Goal: Download file/media

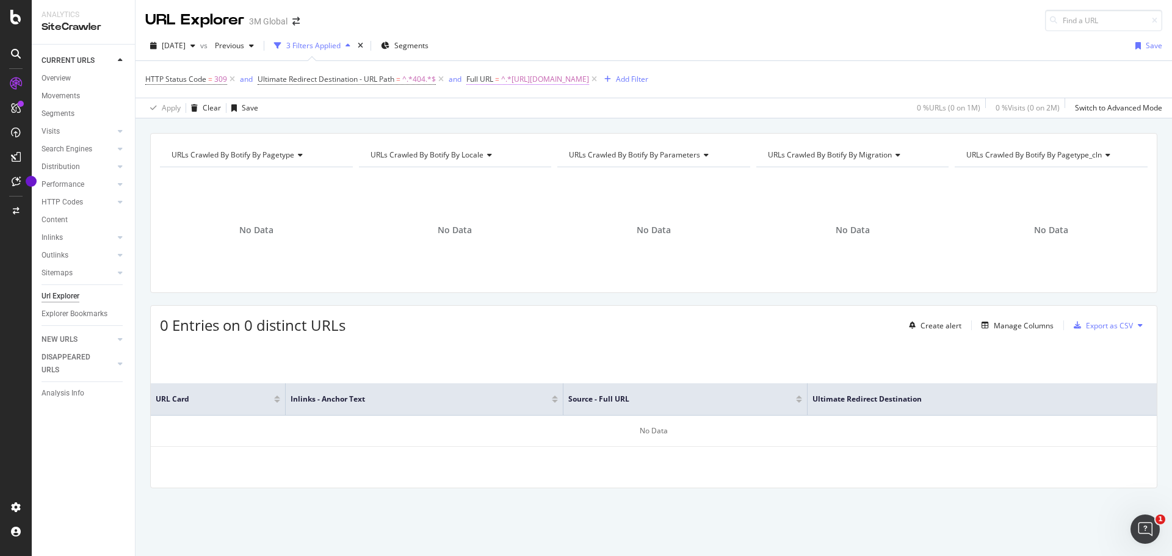
click at [584, 76] on span "^.*[URL][DOMAIN_NAME]" at bounding box center [545, 79] width 88 height 17
click at [612, 35] on div "[DATE] vs Previous 3 Filters Applied Segments Save HTTP Status Code = 309 and U…" at bounding box center [654, 74] width 1037 height 87
click at [589, 75] on span "^.*[URL][DOMAIN_NAME]" at bounding box center [545, 79] width 88 height 17
click at [565, 131] on input "[URL][DOMAIN_NAME]" at bounding box center [535, 130] width 115 height 20
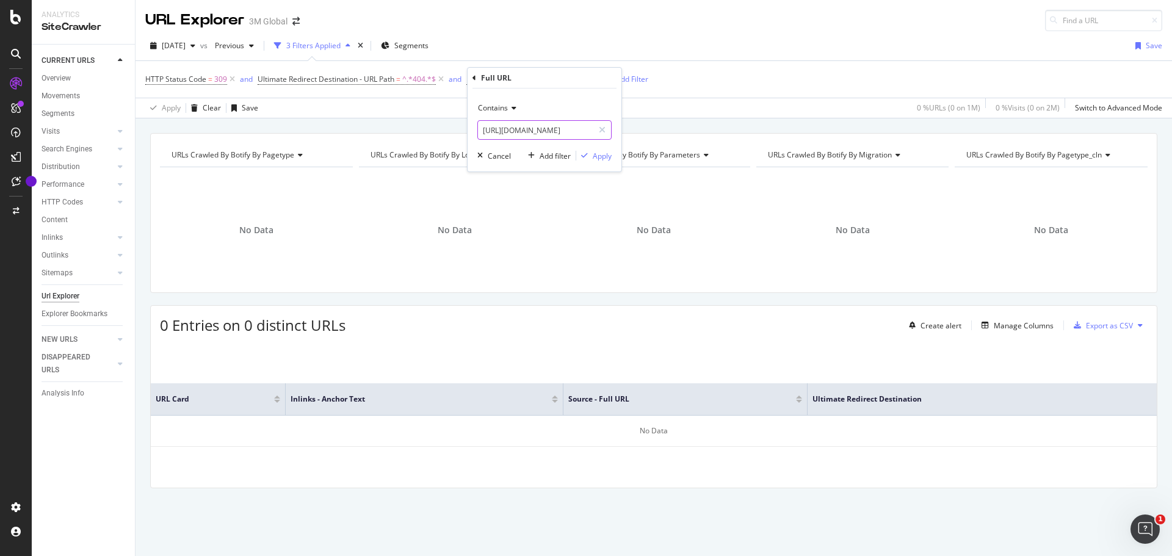
click at [565, 131] on input "[URL][DOMAIN_NAME]" at bounding box center [535, 130] width 115 height 20
paste input "[URL][DOMAIN_NAME]"
type input "[URL][DOMAIN_NAME]"
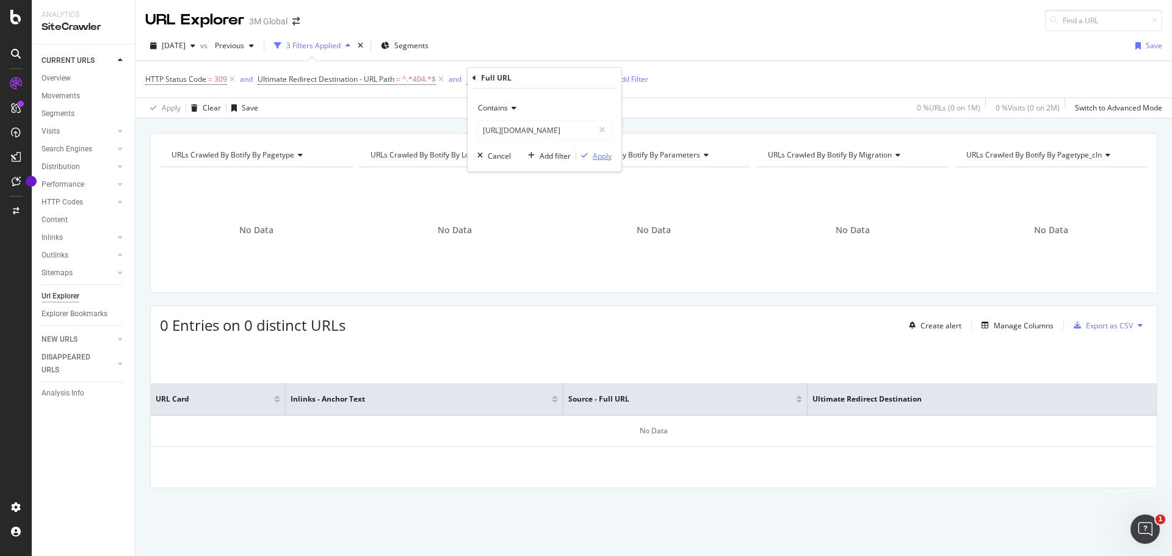
drag, startPoint x: 598, startPoint y: 156, endPoint x: 716, endPoint y: 1, distance: 195.3
click at [599, 156] on div "Apply" at bounding box center [602, 156] width 19 height 10
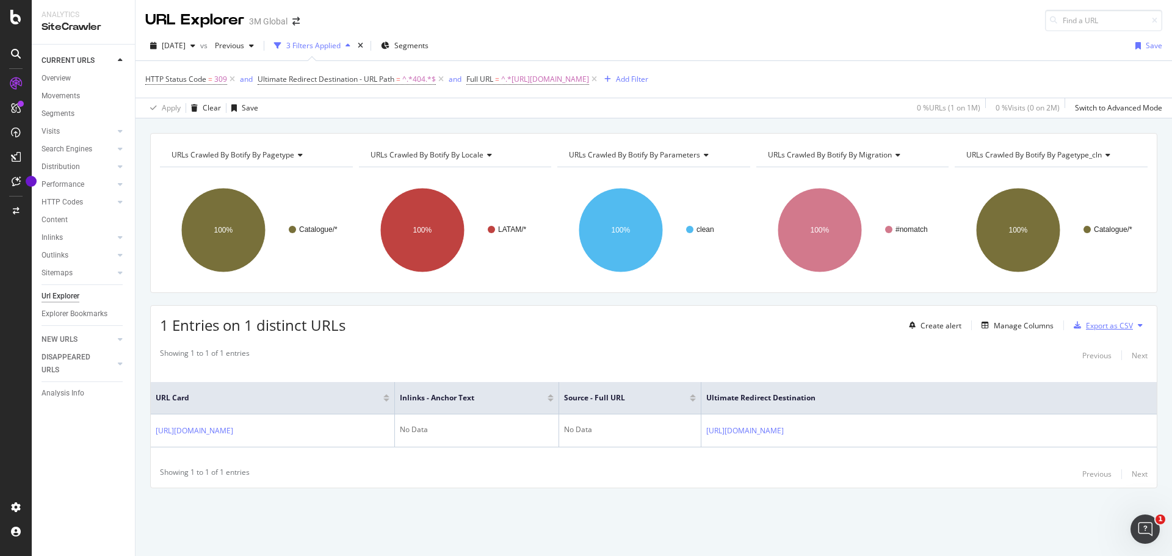
click at [1116, 325] on div "Export as CSV" at bounding box center [1109, 326] width 47 height 10
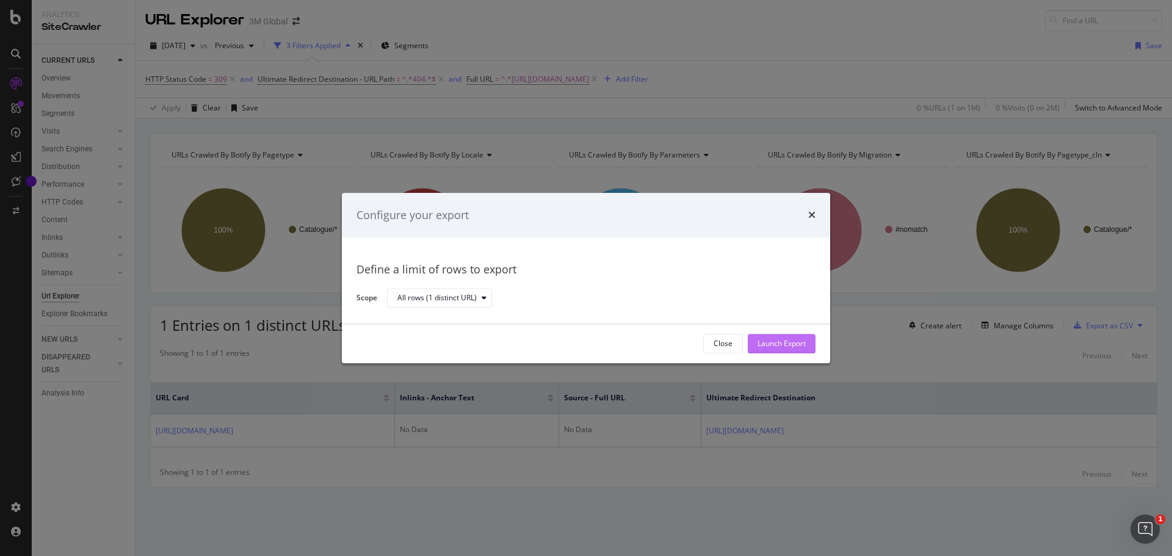
click at [766, 343] on div "Launch Export" at bounding box center [782, 344] width 48 height 10
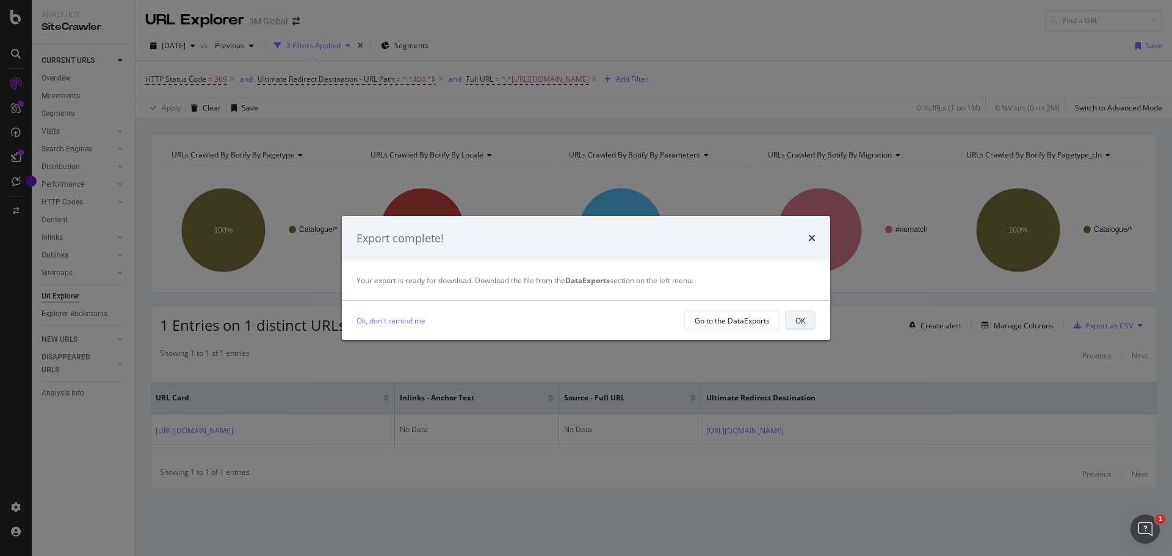
click at [796, 320] on div "OK" at bounding box center [801, 321] width 10 height 10
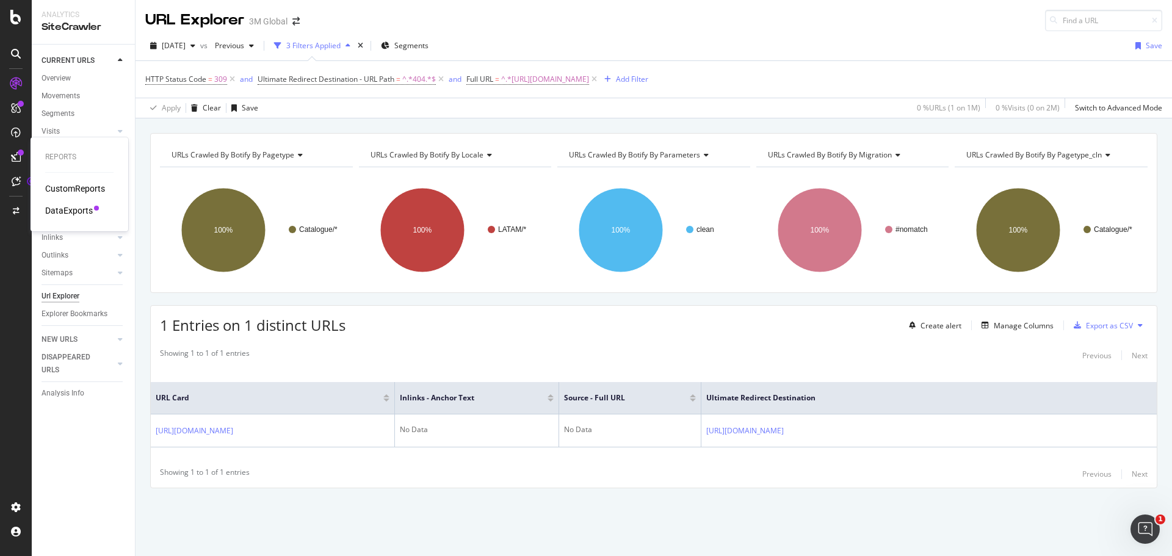
click at [77, 207] on div "DataExports" at bounding box center [69, 211] width 48 height 12
click at [589, 81] on span "^.*[URL][DOMAIN_NAME]" at bounding box center [545, 79] width 88 height 17
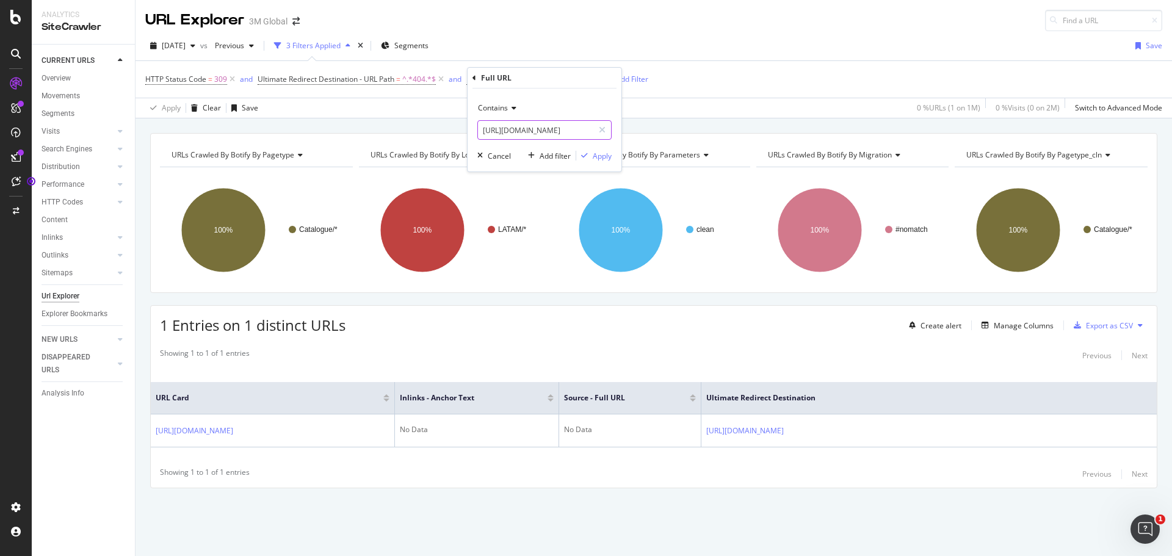
click at [543, 125] on input "[URL][DOMAIN_NAME]" at bounding box center [535, 130] width 115 height 20
paste input "respiradores-br"
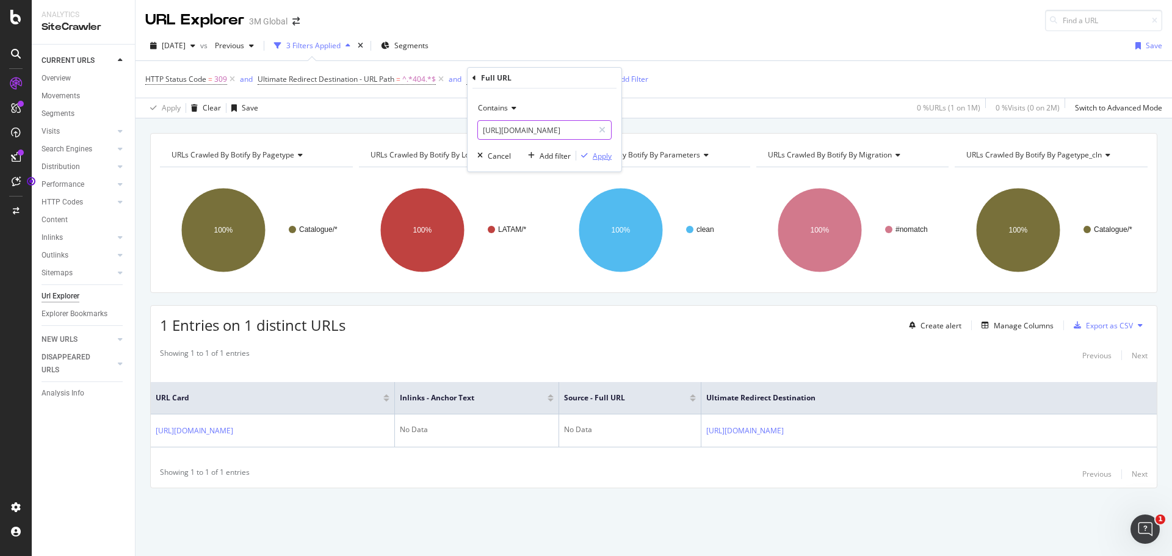
type input "[URL][DOMAIN_NAME]"
click at [604, 154] on div "Apply" at bounding box center [602, 156] width 19 height 10
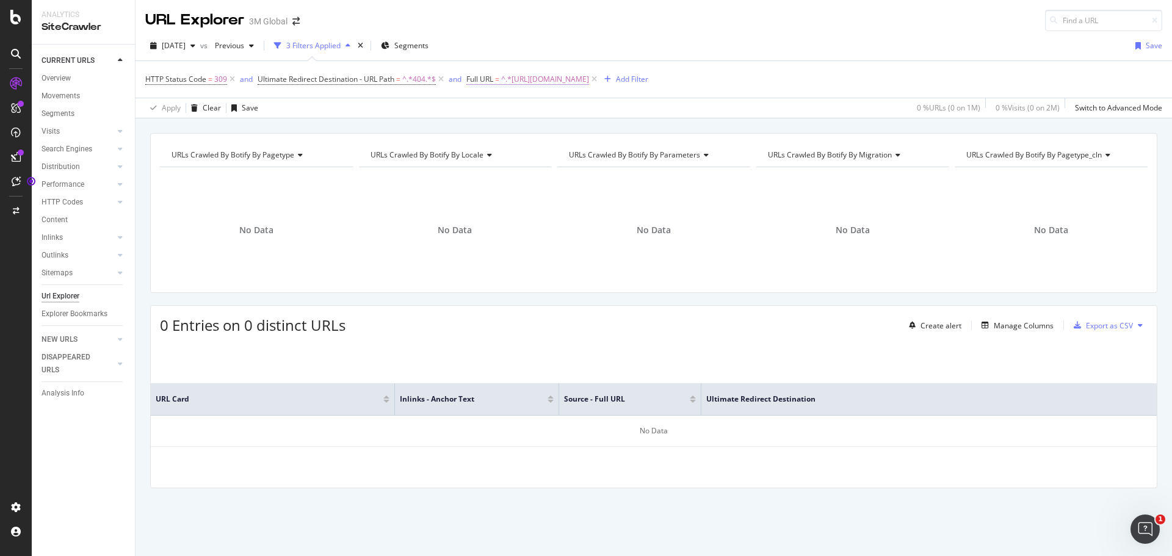
click at [589, 75] on span "^.*[URL][DOMAIN_NAME]" at bounding box center [545, 79] width 88 height 17
click at [541, 128] on input "[URL][DOMAIN_NAME]" at bounding box center [535, 130] width 115 height 20
paste input "p/c/equipamento-protecao-individual/protecao-respiratoria"
type input "[URL][DOMAIN_NAME]"
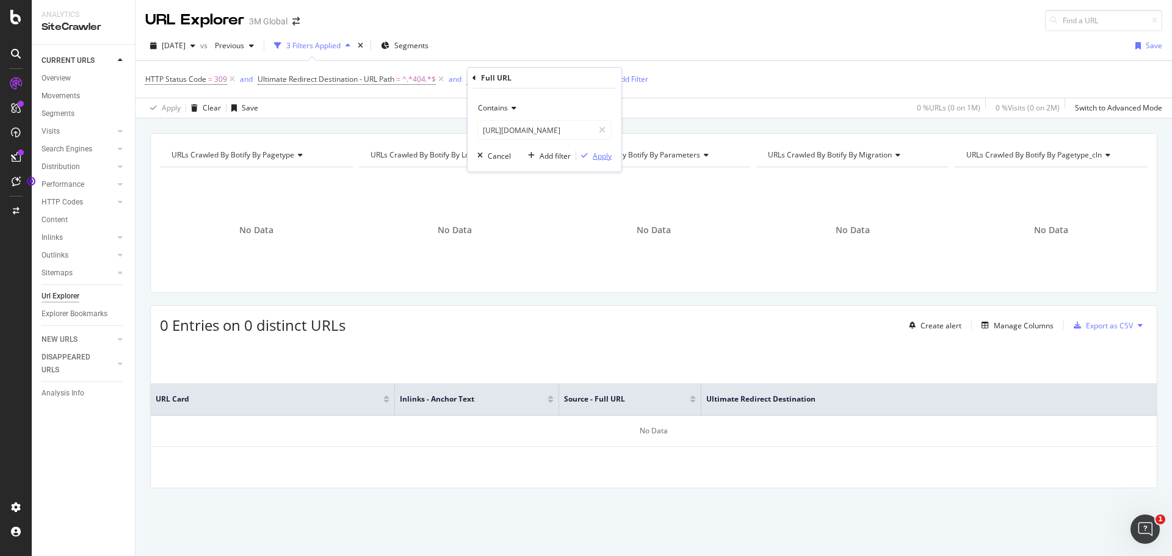
scroll to position [0, 0]
click at [600, 154] on div "Apply" at bounding box center [602, 156] width 19 height 10
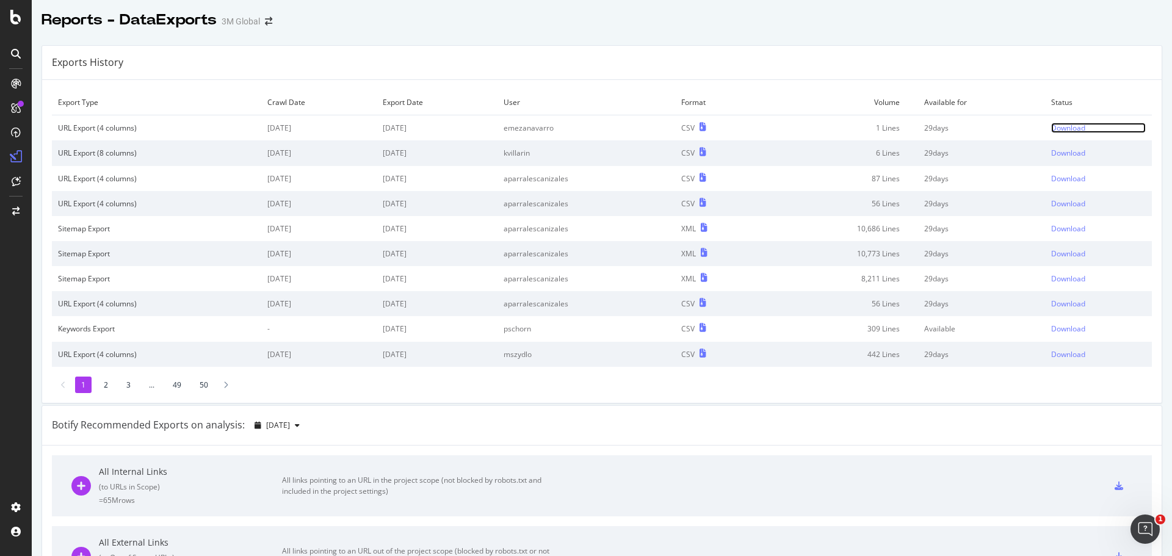
click at [1055, 124] on div "Download" at bounding box center [1068, 128] width 34 height 10
